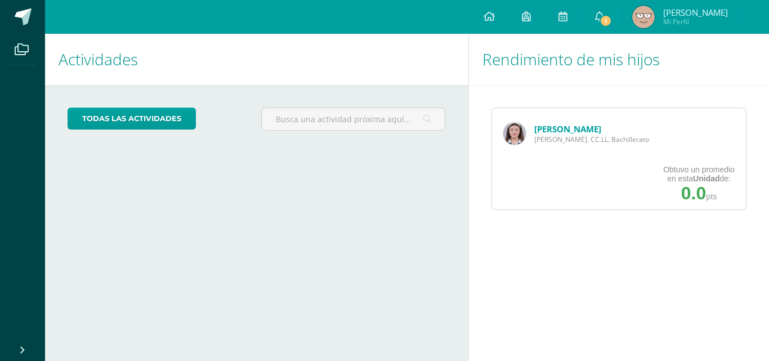
click at [521, 140] on img at bounding box center [514, 133] width 23 height 23
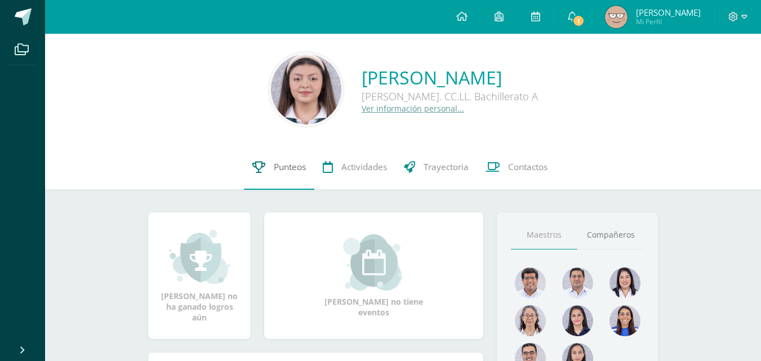
click at [275, 167] on span "Punteos" at bounding box center [290, 167] width 32 height 12
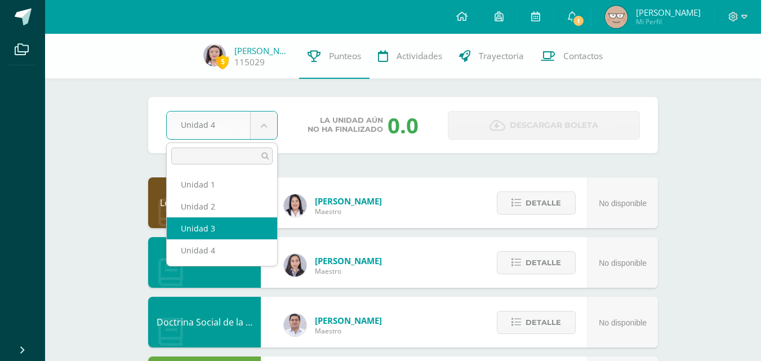
select select "Unidad 3"
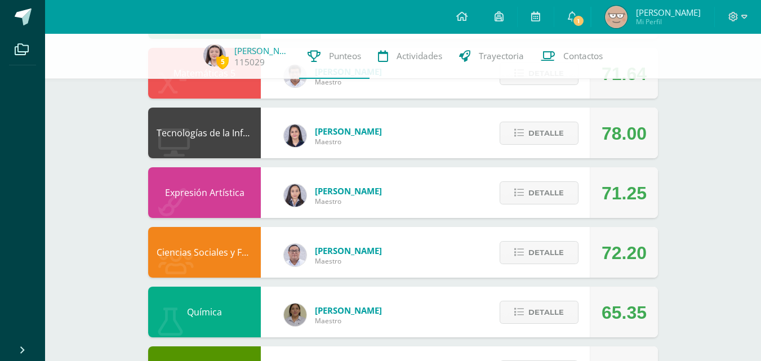
scroll to position [446, 0]
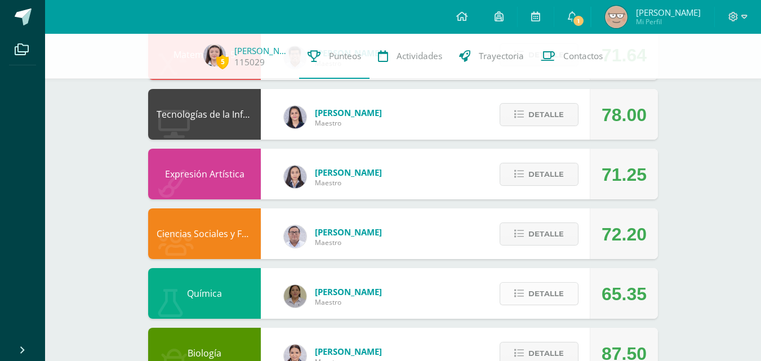
click at [545, 292] on span "Detalle" at bounding box center [545, 293] width 35 height 21
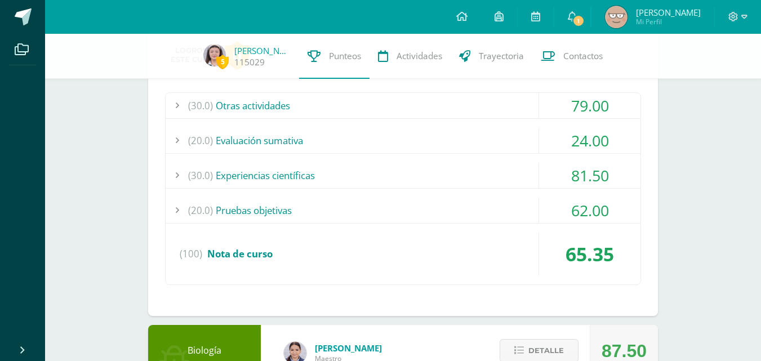
scroll to position [698, 0]
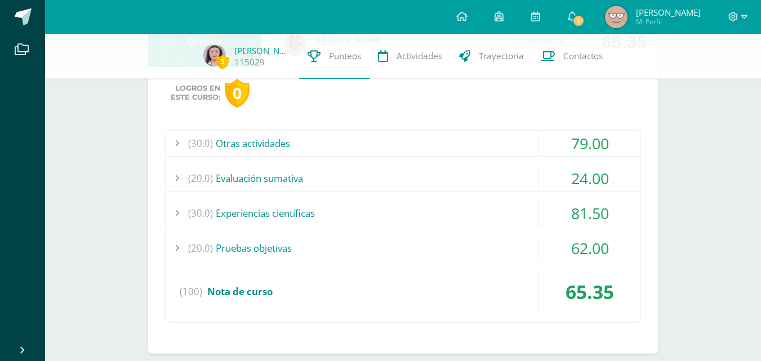
click at [355, 182] on div "(20.0) Evaluación sumativa" at bounding box center [403, 178] width 475 height 25
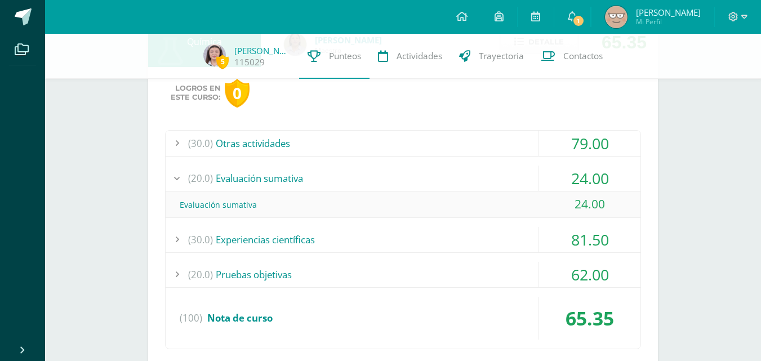
click at [355, 182] on div "(20.0) Evaluación sumativa" at bounding box center [403, 178] width 475 height 25
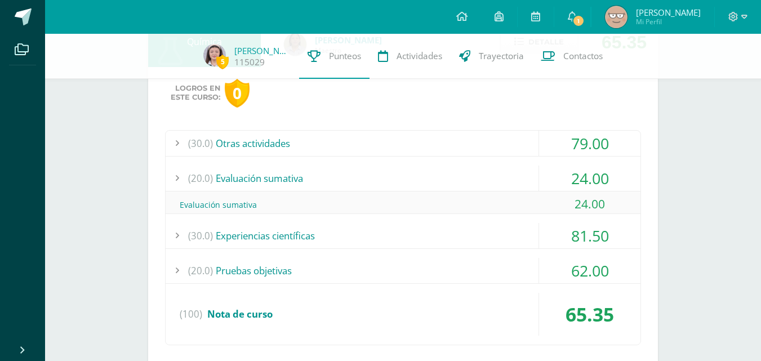
scroll to position [582, 0]
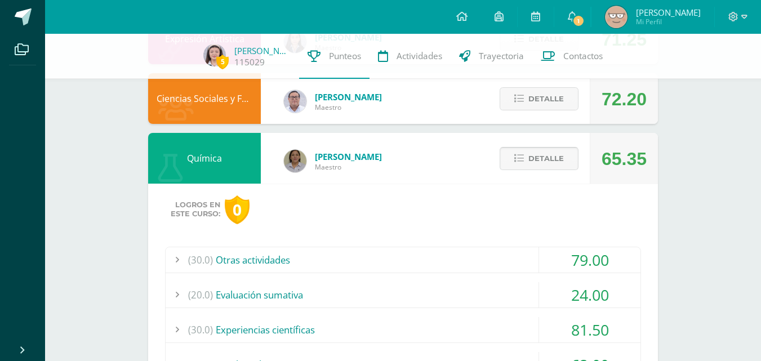
click at [533, 164] on span "Detalle" at bounding box center [545, 158] width 35 height 21
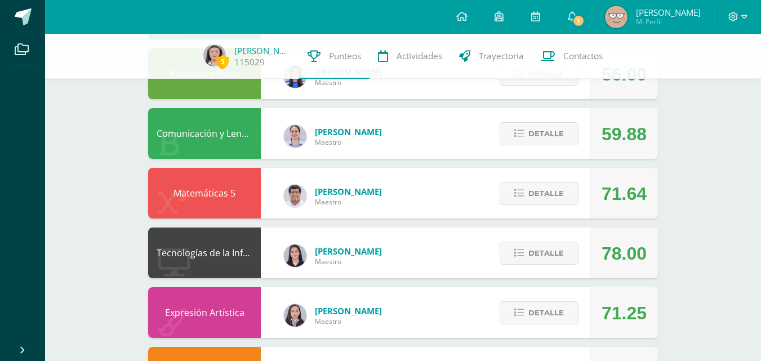
scroll to position [327, 0]
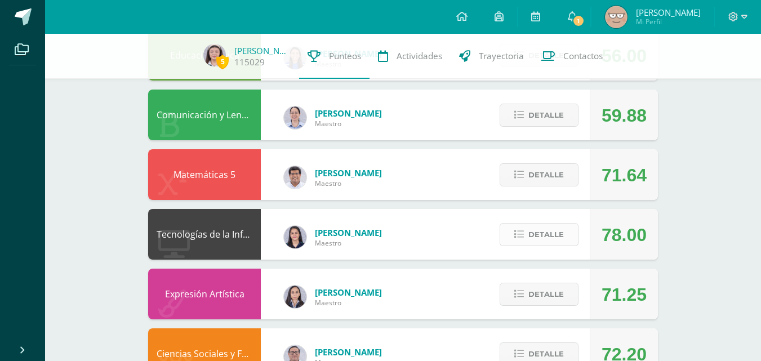
click at [506, 235] on button "Detalle" at bounding box center [538, 234] width 79 height 23
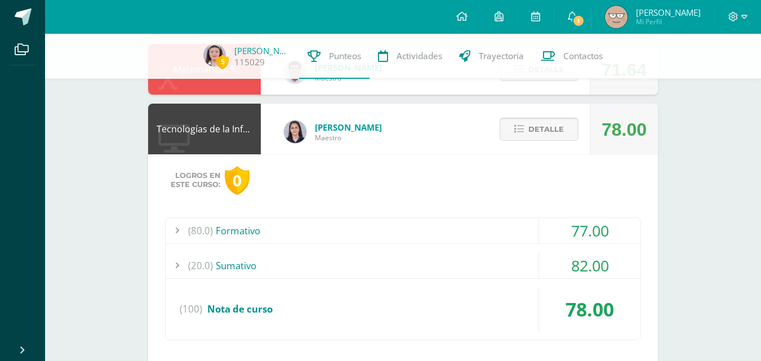
scroll to position [488, 0]
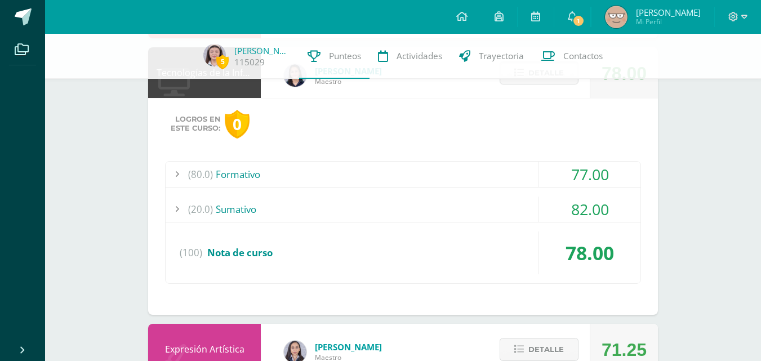
click at [448, 186] on div "(80.0) Formativo" at bounding box center [403, 174] width 475 height 25
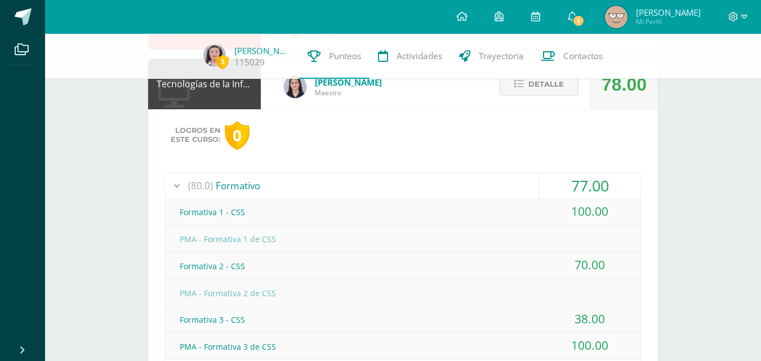
scroll to position [458, 0]
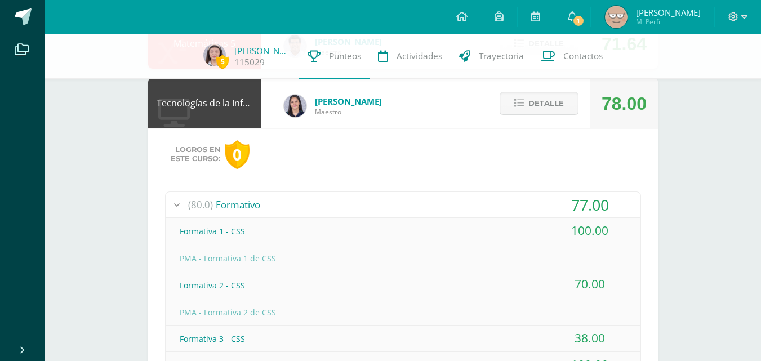
click at [445, 206] on div "(80.0) Formativo" at bounding box center [403, 204] width 475 height 25
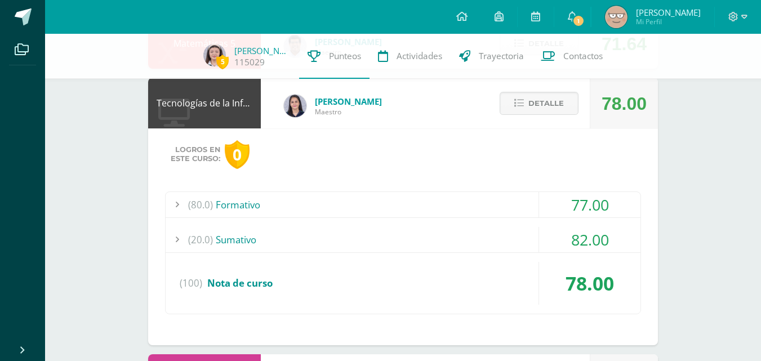
click at [412, 241] on div "(20.0) [GEOGRAPHIC_DATA]" at bounding box center [403, 239] width 475 height 25
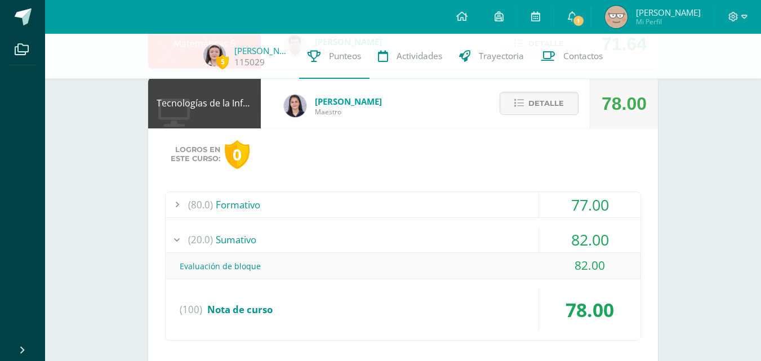
click at [412, 241] on div "(20.0) [GEOGRAPHIC_DATA]" at bounding box center [403, 239] width 475 height 25
